Goal: Check status: Check status

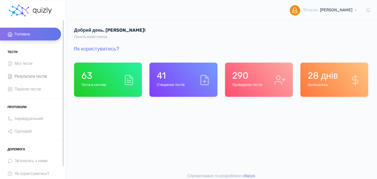
click at [27, 71] on link "Результати тестів" at bounding box center [30, 76] width 61 height 13
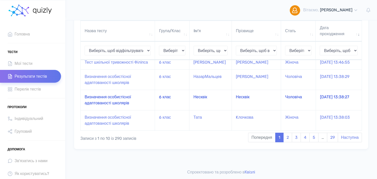
scroll to position [178, 0]
